Goal: Task Accomplishment & Management: Manage account settings

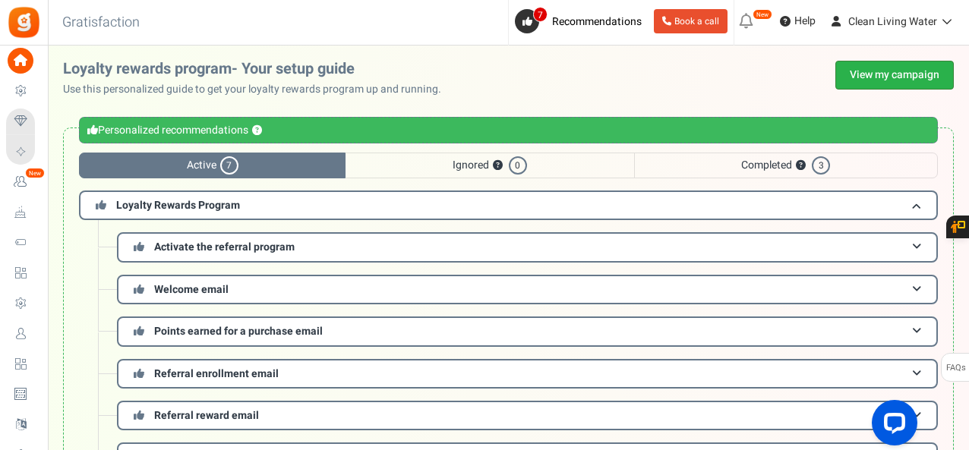
click at [864, 81] on link "View my campaign" at bounding box center [895, 75] width 118 height 29
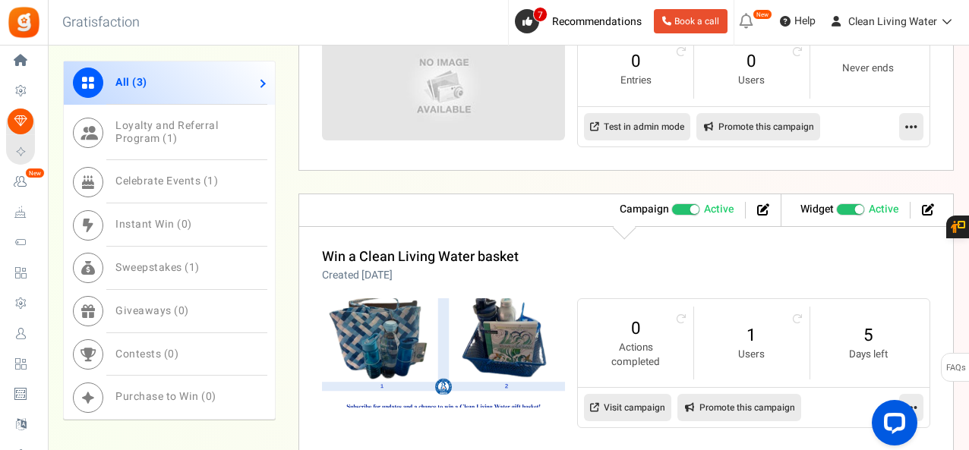
scroll to position [808, 0]
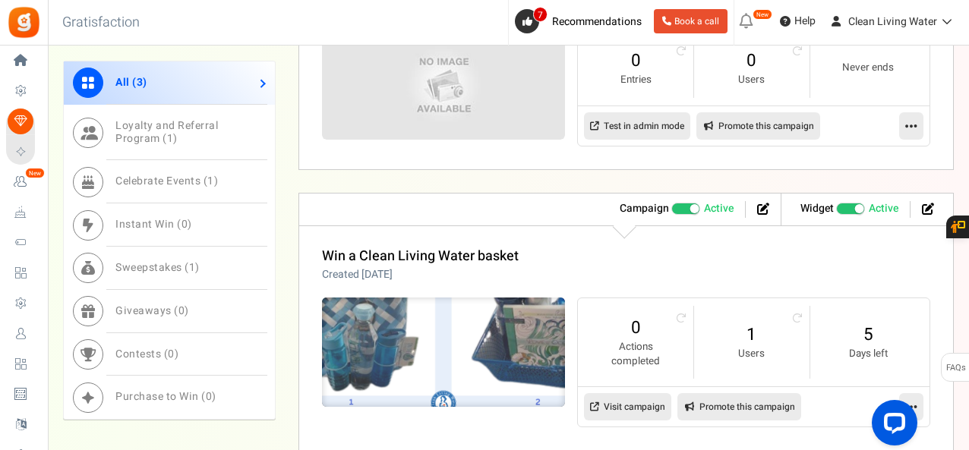
click at [494, 302] on img at bounding box center [443, 352] width 365 height 164
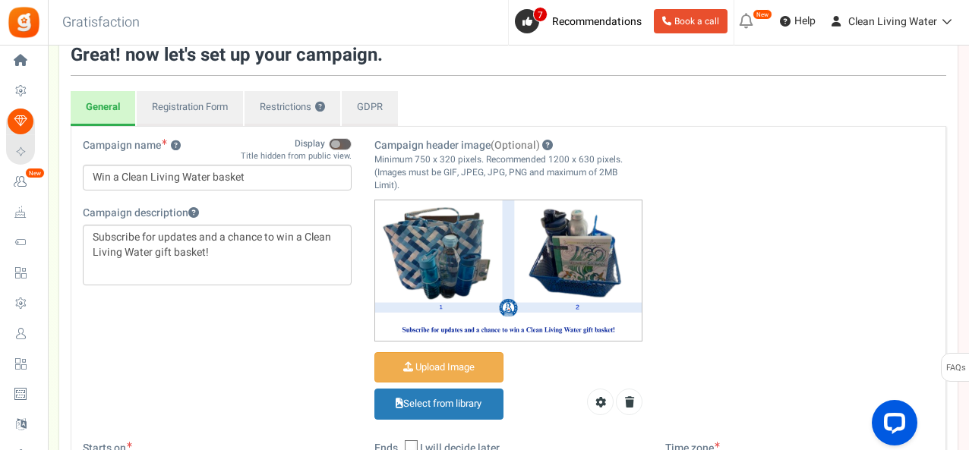
scroll to position [102, 0]
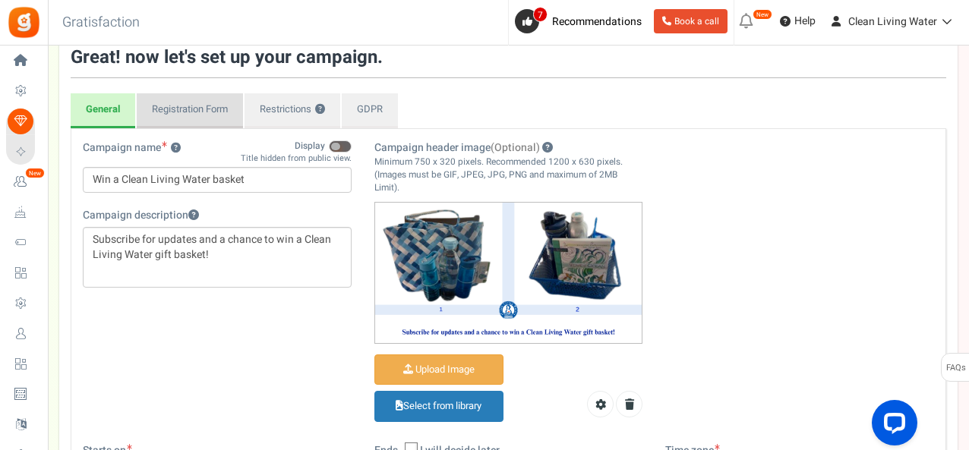
click at [178, 107] on link "Registration Form" at bounding box center [190, 110] width 106 height 35
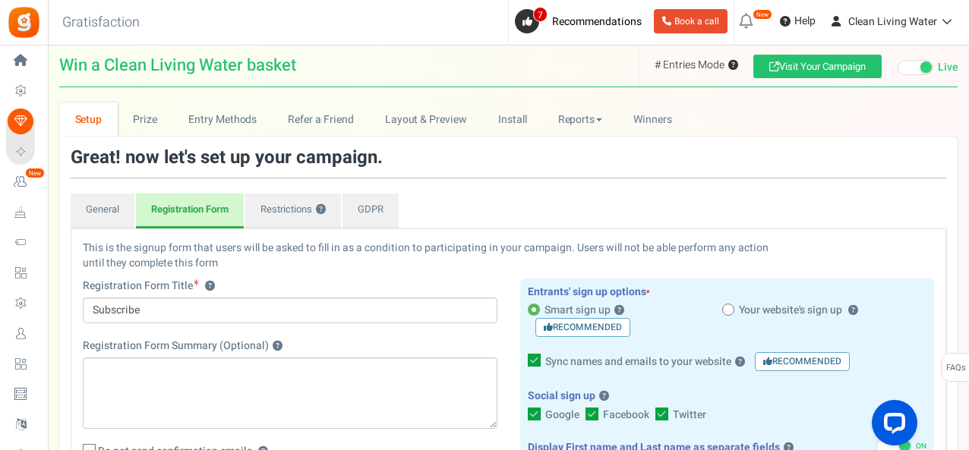
scroll to position [1, 0]
click at [367, 215] on link "GDPR" at bounding box center [371, 211] width 56 height 35
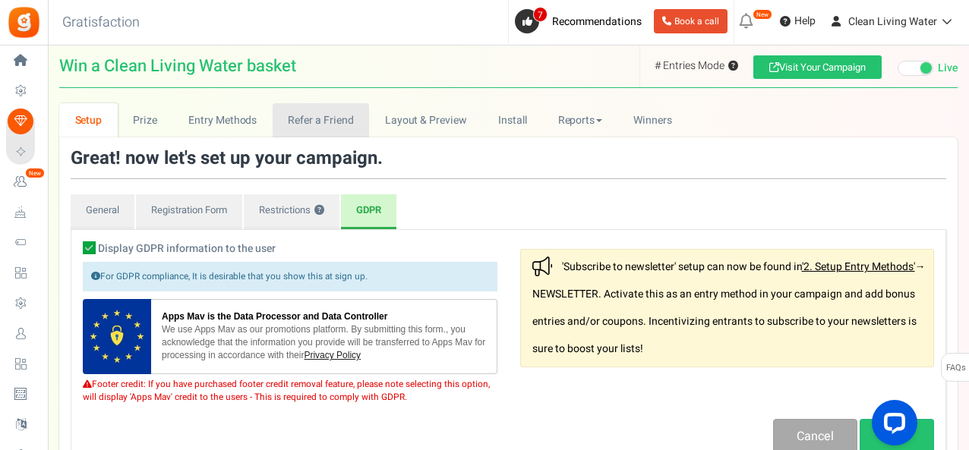
click at [308, 121] on link "Refer a Friend" at bounding box center [321, 120] width 96 height 34
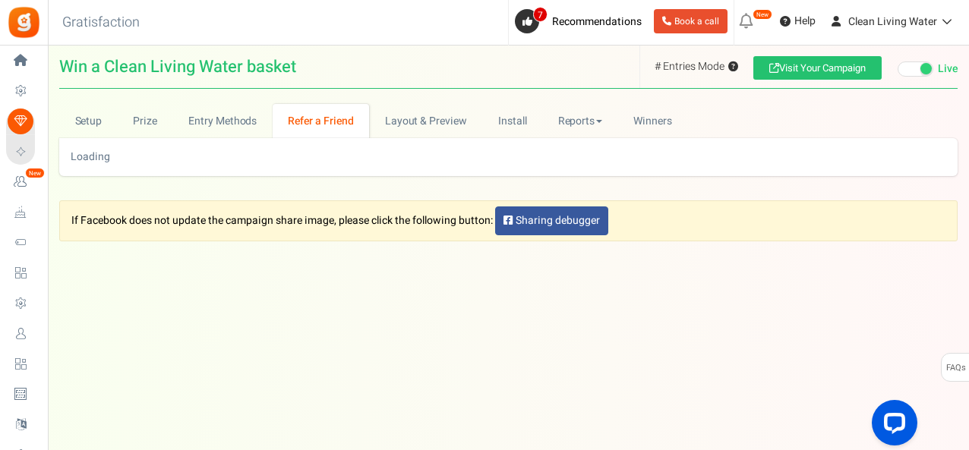
scroll to position [0, 0]
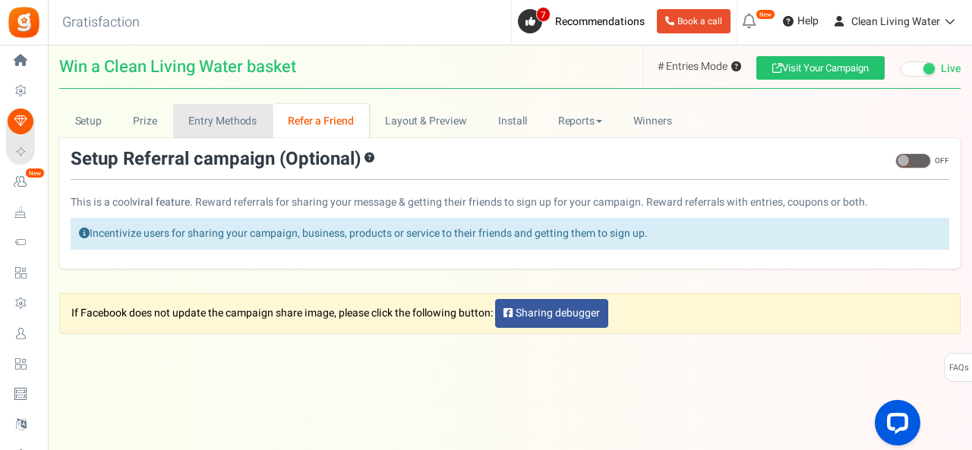
click at [248, 121] on link "Entry Methods" at bounding box center [223, 121] width 100 height 34
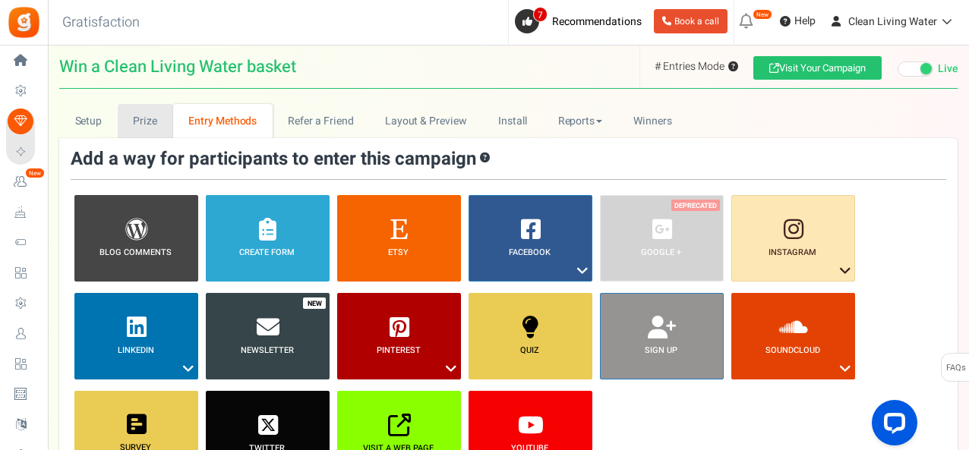
click at [153, 118] on link "Prize" at bounding box center [145, 121] width 55 height 34
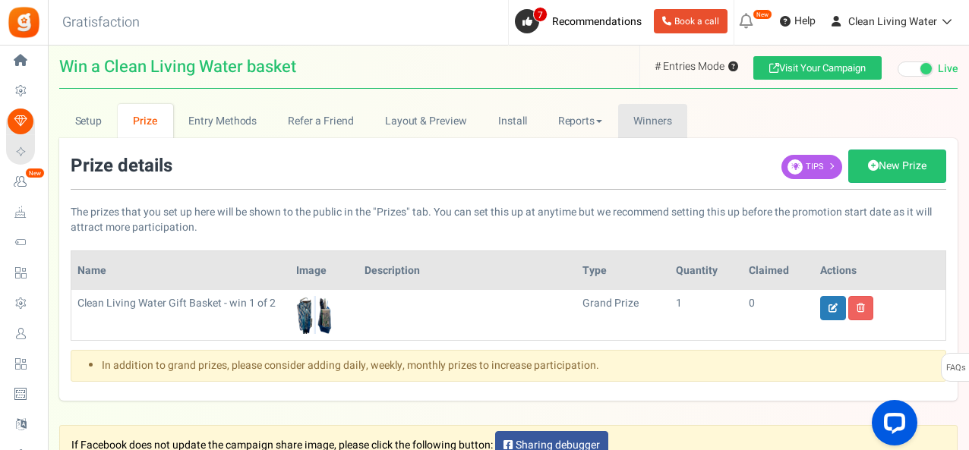
click at [636, 130] on link "Winners Winner Draw" at bounding box center [653, 121] width 70 height 34
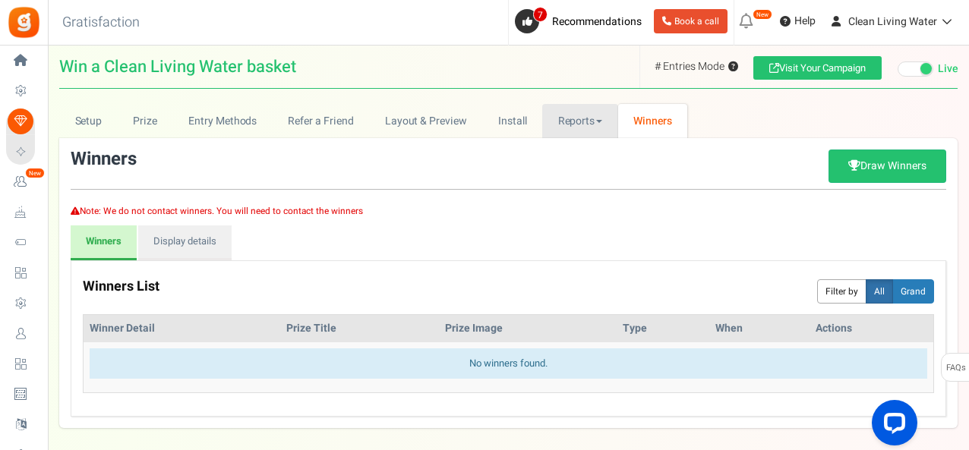
click at [564, 131] on link "Reports" at bounding box center [580, 121] width 76 height 34
click at [576, 127] on link "Reports" at bounding box center [580, 121] width 76 height 34
click at [488, 113] on link "Install" at bounding box center [512, 121] width 60 height 34
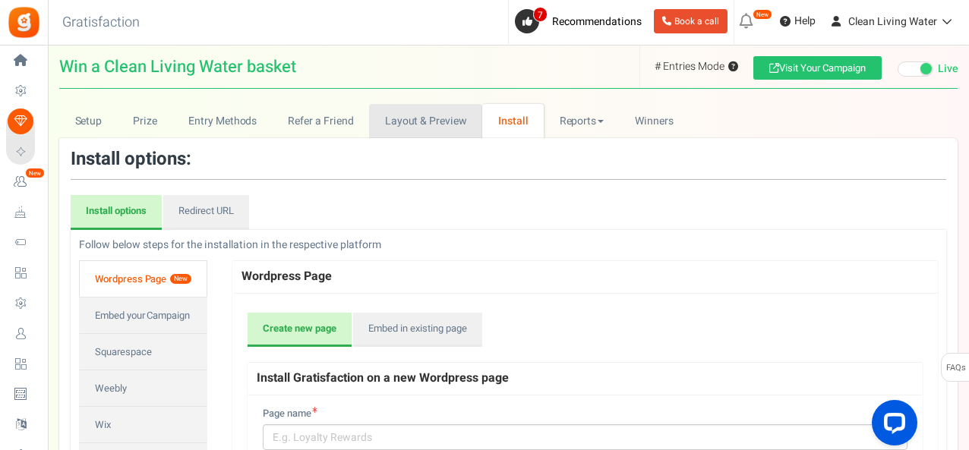
click at [422, 129] on link "Layout & Preview" at bounding box center [425, 121] width 113 height 34
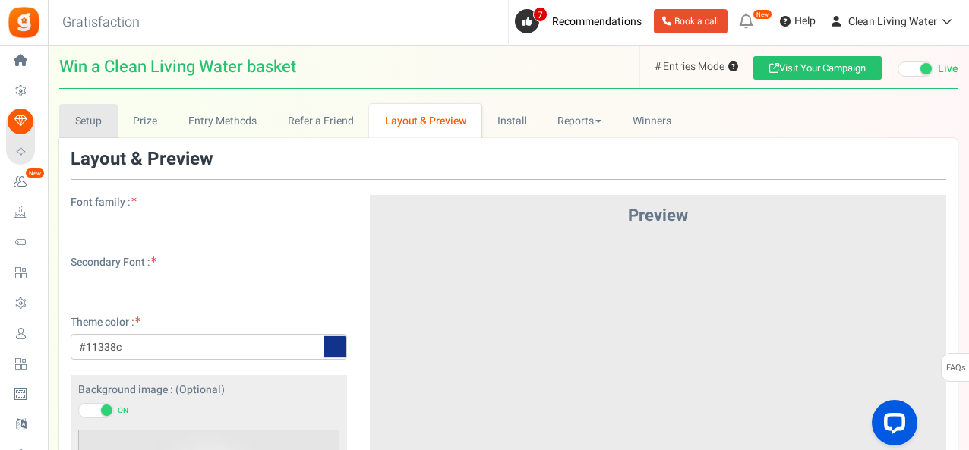
click at [92, 131] on link "Setup" at bounding box center [88, 121] width 58 height 34
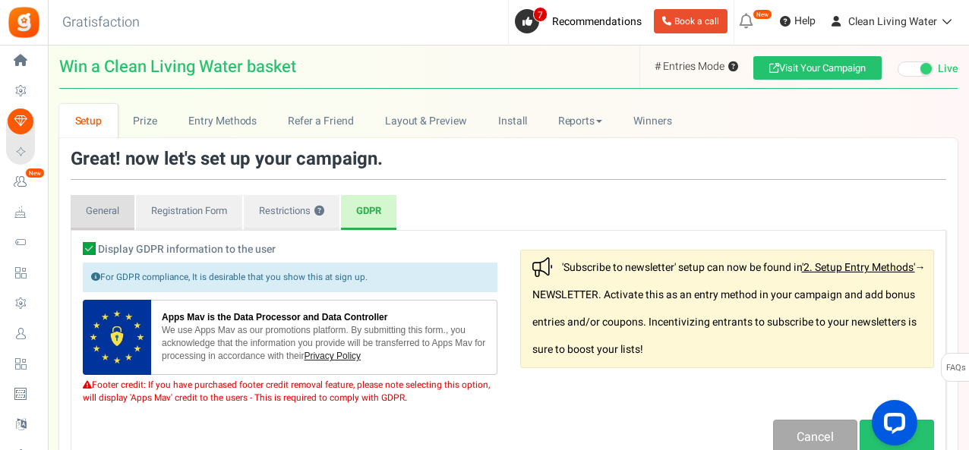
click at [93, 218] on link "General" at bounding box center [103, 212] width 64 height 35
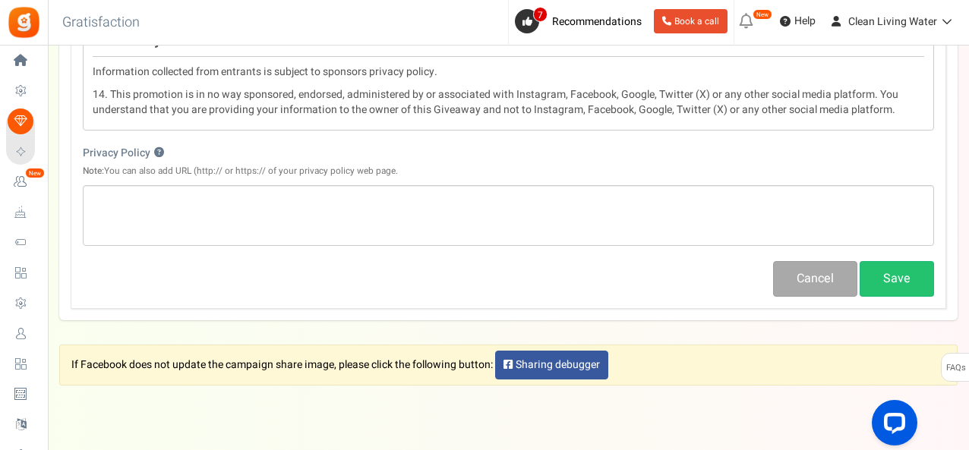
scroll to position [2214, 0]
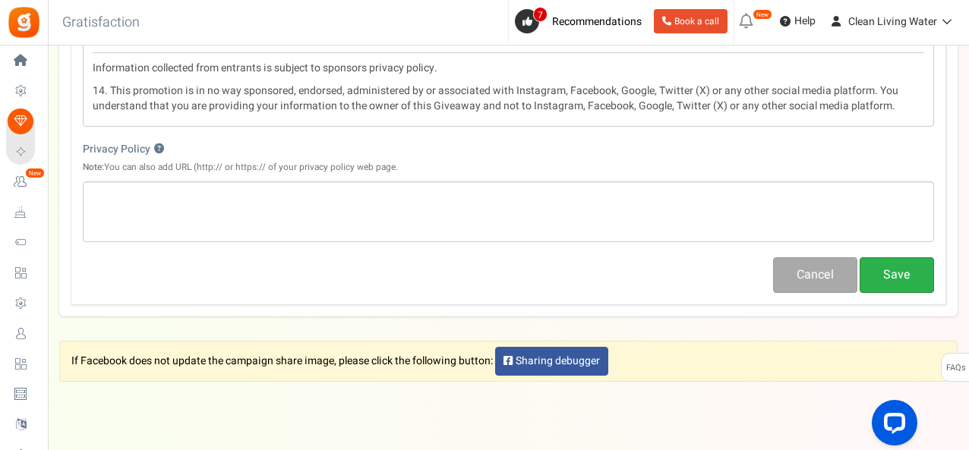
click at [893, 257] on button "Save" at bounding box center [897, 275] width 74 height 36
click at [906, 257] on button "Save" at bounding box center [897, 275] width 74 height 36
click at [881, 257] on button "Save" at bounding box center [897, 275] width 74 height 36
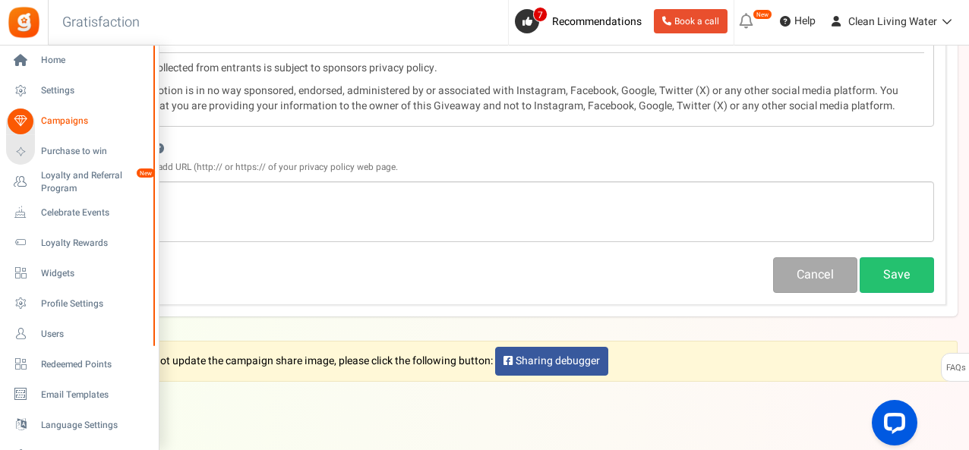
click at [0, 250] on li "Loyalty Rewards" at bounding box center [79, 243] width 158 height 30
